Goal: Task Accomplishment & Management: Use online tool/utility

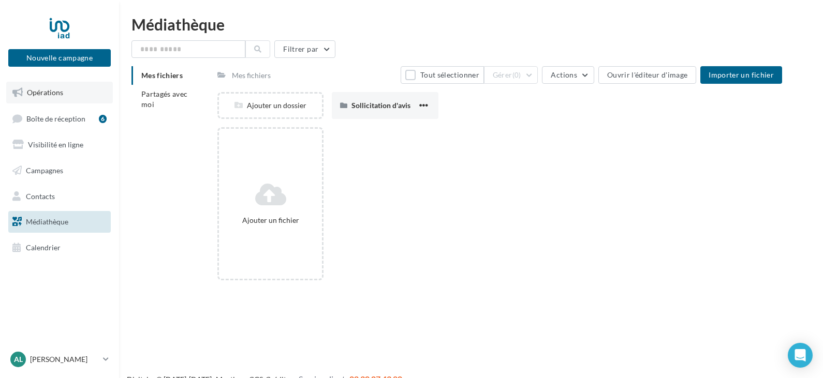
click at [64, 97] on link "Opérations" at bounding box center [59, 93] width 107 height 22
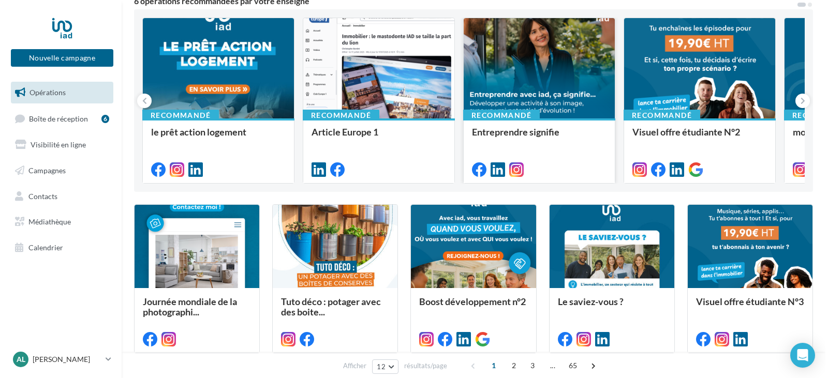
scroll to position [155, 0]
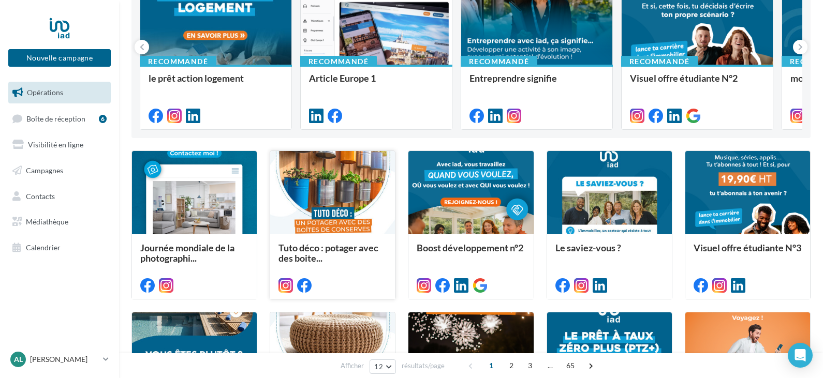
click at [336, 200] on div at bounding box center [332, 193] width 125 height 84
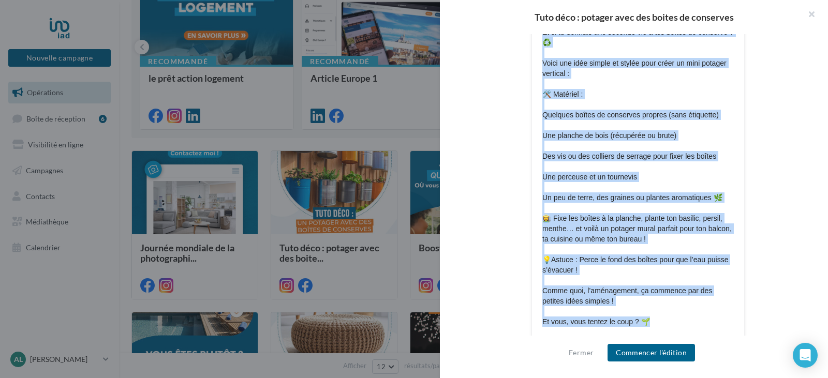
scroll to position [393, 0]
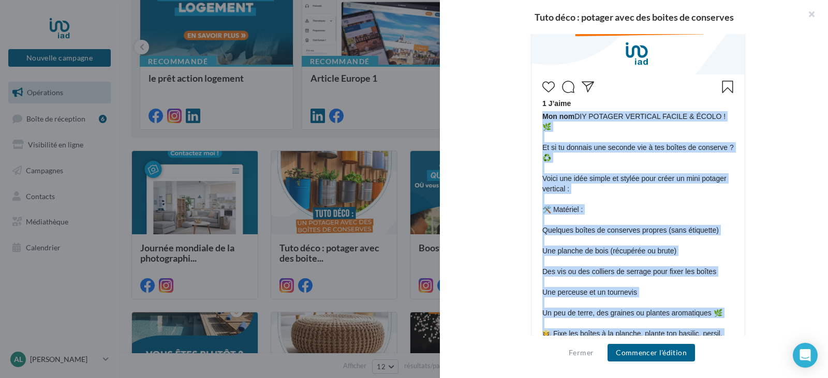
drag, startPoint x: 653, startPoint y: 263, endPoint x: 538, endPoint y: 125, distance: 179.6
click at [538, 125] on div "1 J’aime Mon nom DIY POTAGER VERTICAL FACILE & ÉCOLO ! 🌿 Et si tu donnais une s…" at bounding box center [638, 271] width 207 height 388
copy span "Mon nom DIY POTAGER VERTICAL FACILE & ÉCOLO ! 🌿 Et si tu donnais une seconde vi…"
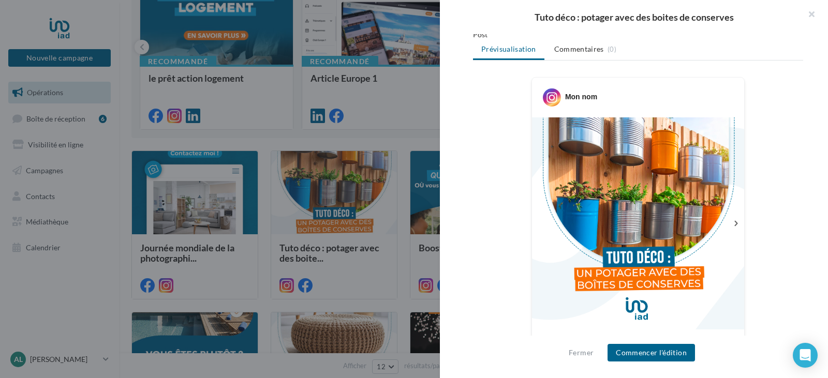
scroll to position [135, 0]
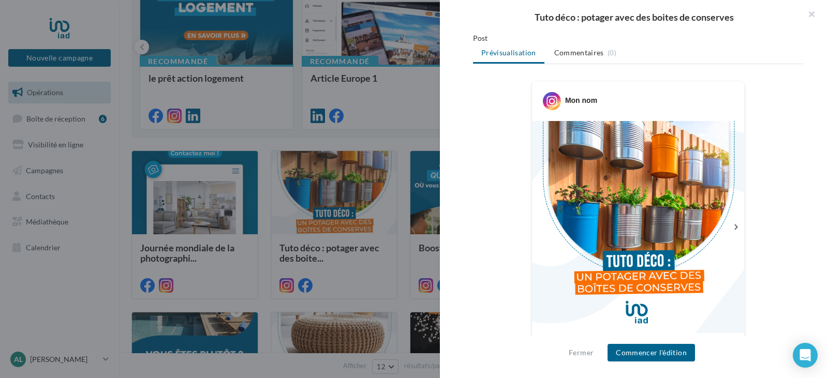
click at [640, 206] on img at bounding box center [638, 227] width 212 height 212
click at [638, 214] on img at bounding box center [638, 227] width 212 height 212
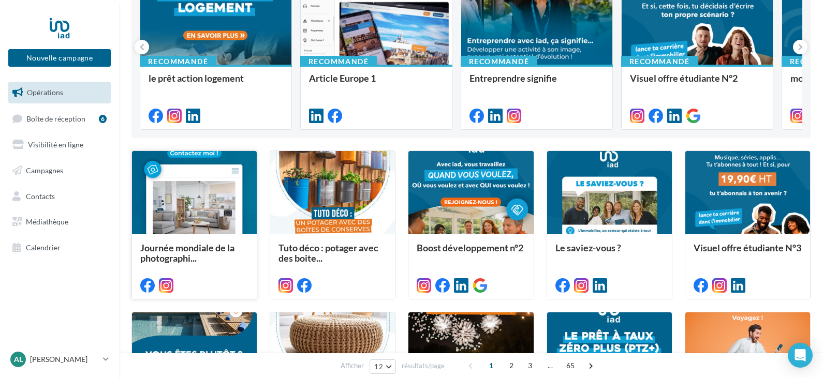
click at [193, 221] on div at bounding box center [194, 193] width 125 height 84
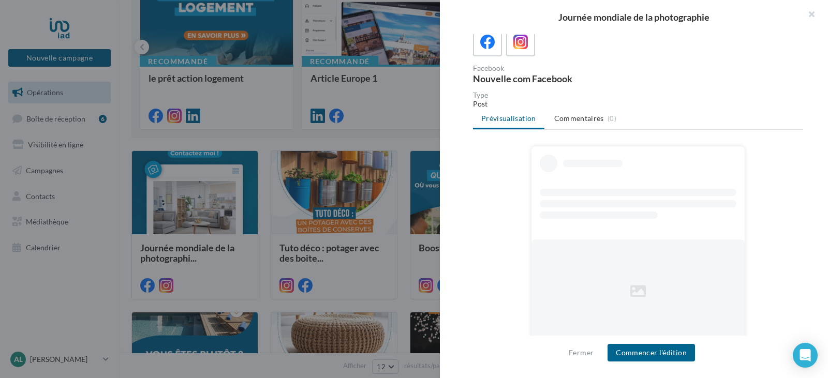
scroll to position [75, 0]
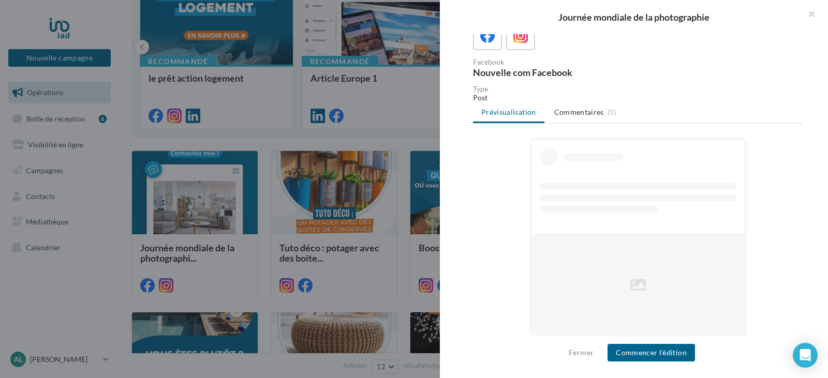
click at [584, 189] on div at bounding box center [638, 186] width 197 height 7
click at [808, 11] on button "button" at bounding box center [807, 15] width 41 height 31
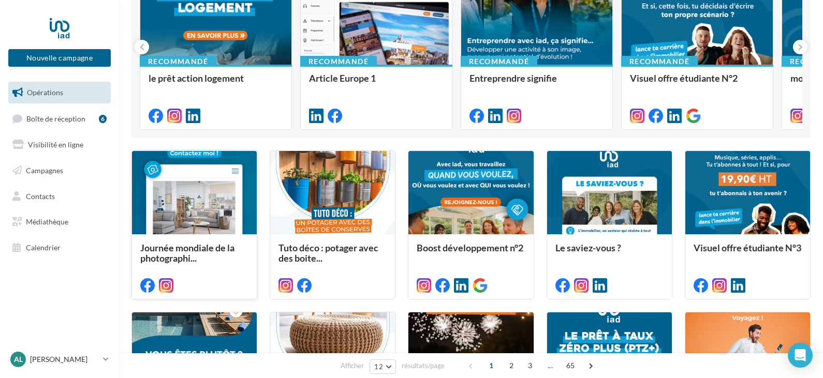
click at [223, 229] on div at bounding box center [194, 193] width 125 height 84
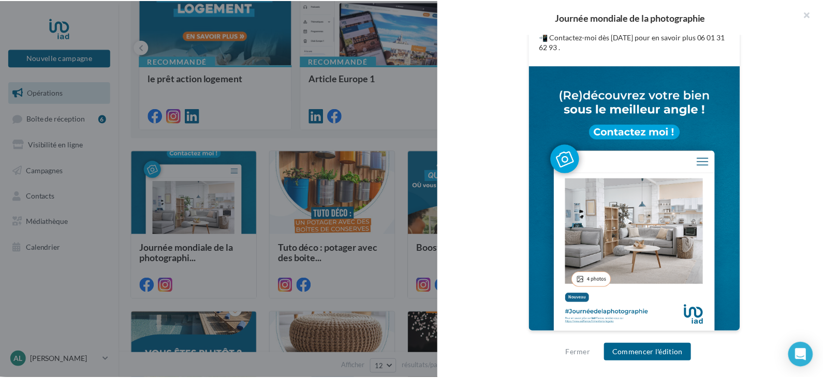
scroll to position [369, 0]
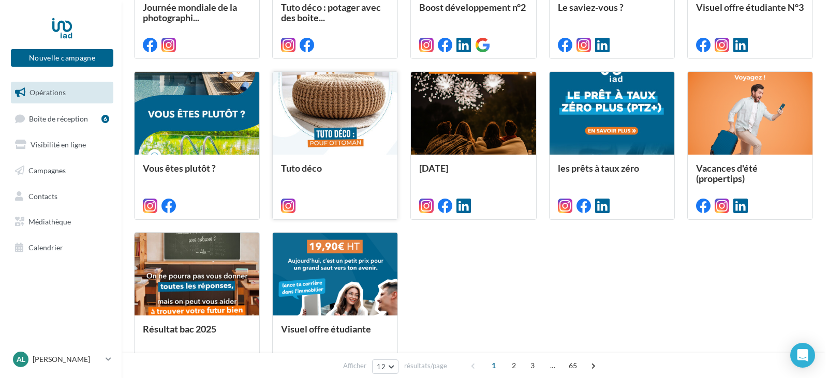
scroll to position [414, 0]
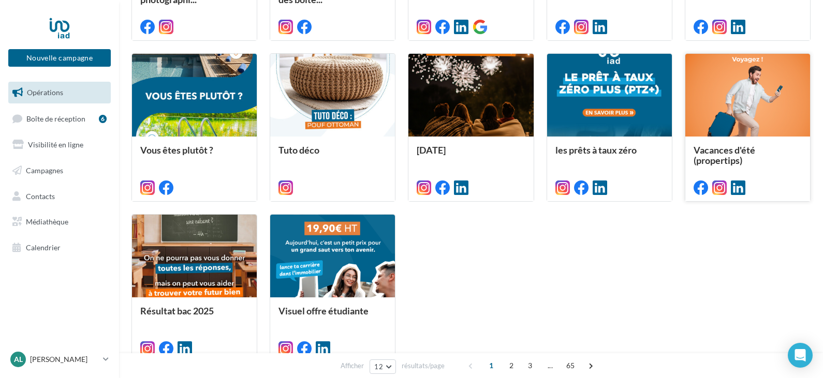
click at [724, 132] on div at bounding box center [747, 96] width 125 height 84
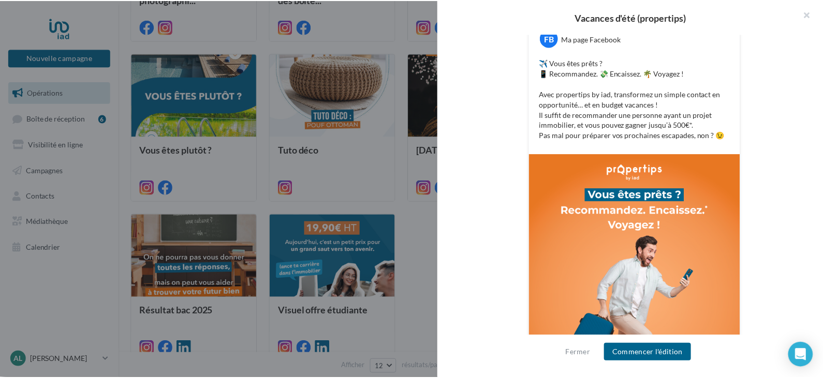
scroll to position [207, 0]
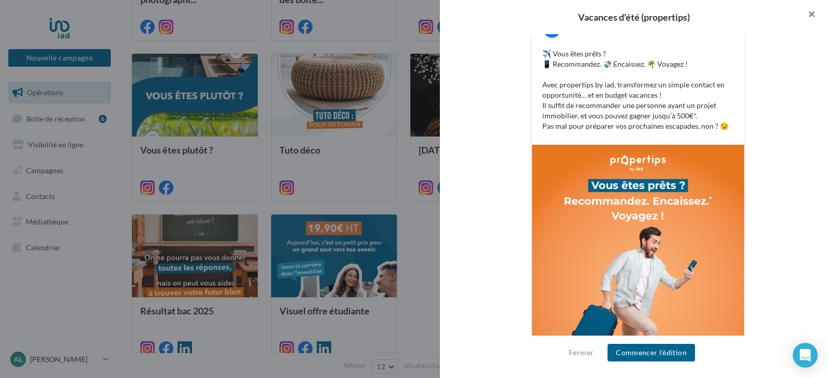
click at [812, 16] on button "button" at bounding box center [807, 15] width 41 height 31
